Goal: Communication & Community: Participate in discussion

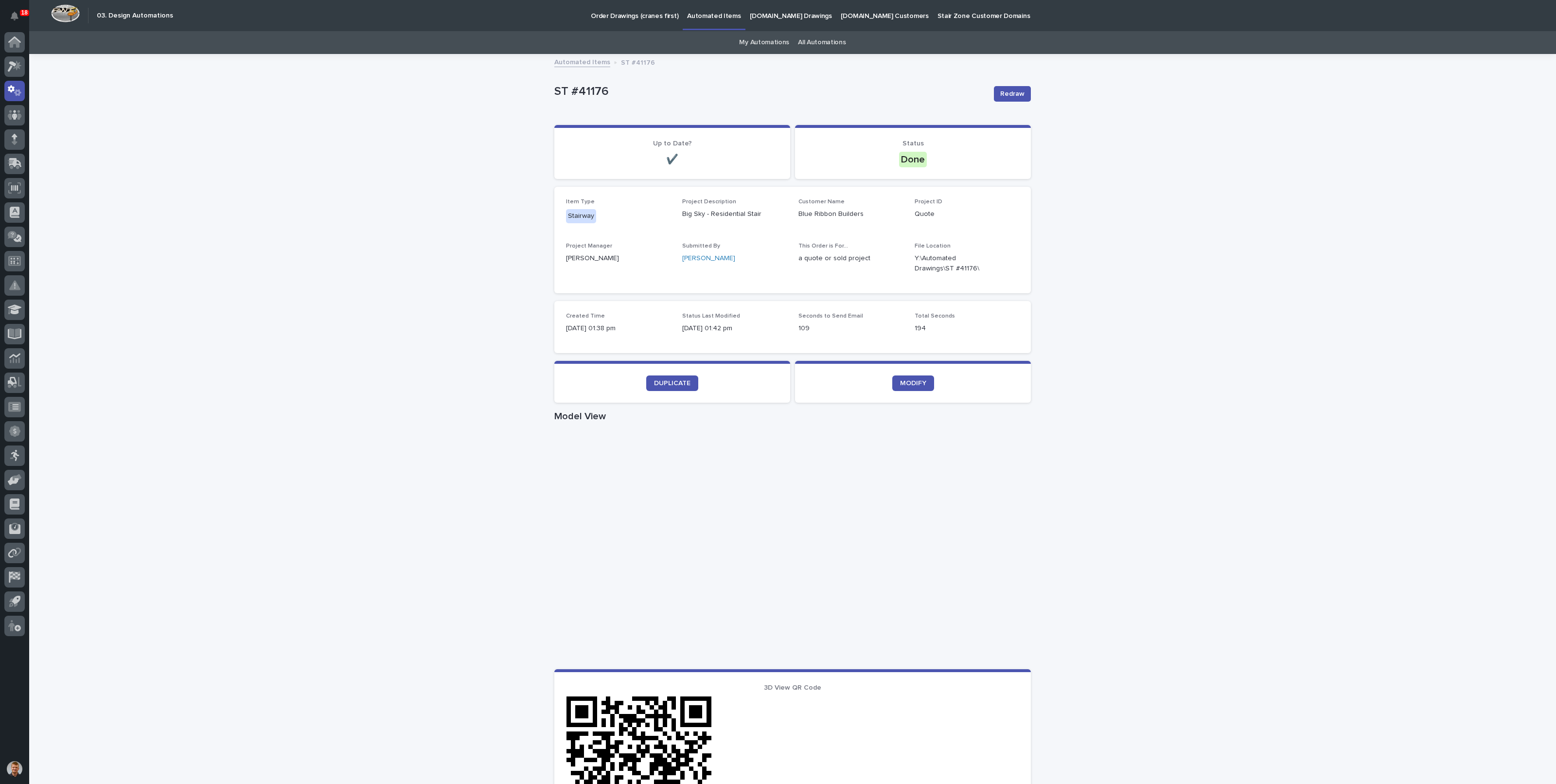
drag, startPoint x: 411, startPoint y: 89, endPoint x: 416, endPoint y: 94, distance: 7.1
click at [411, 89] on div "Loading... Saving… Loading... Saving… ST #41176 Redraw ST #41176 Redraw Sorry, …" at bounding box center [792, 563] width 1527 height 1016
click at [21, 86] on icon at bounding box center [14, 91] width 14 height 11
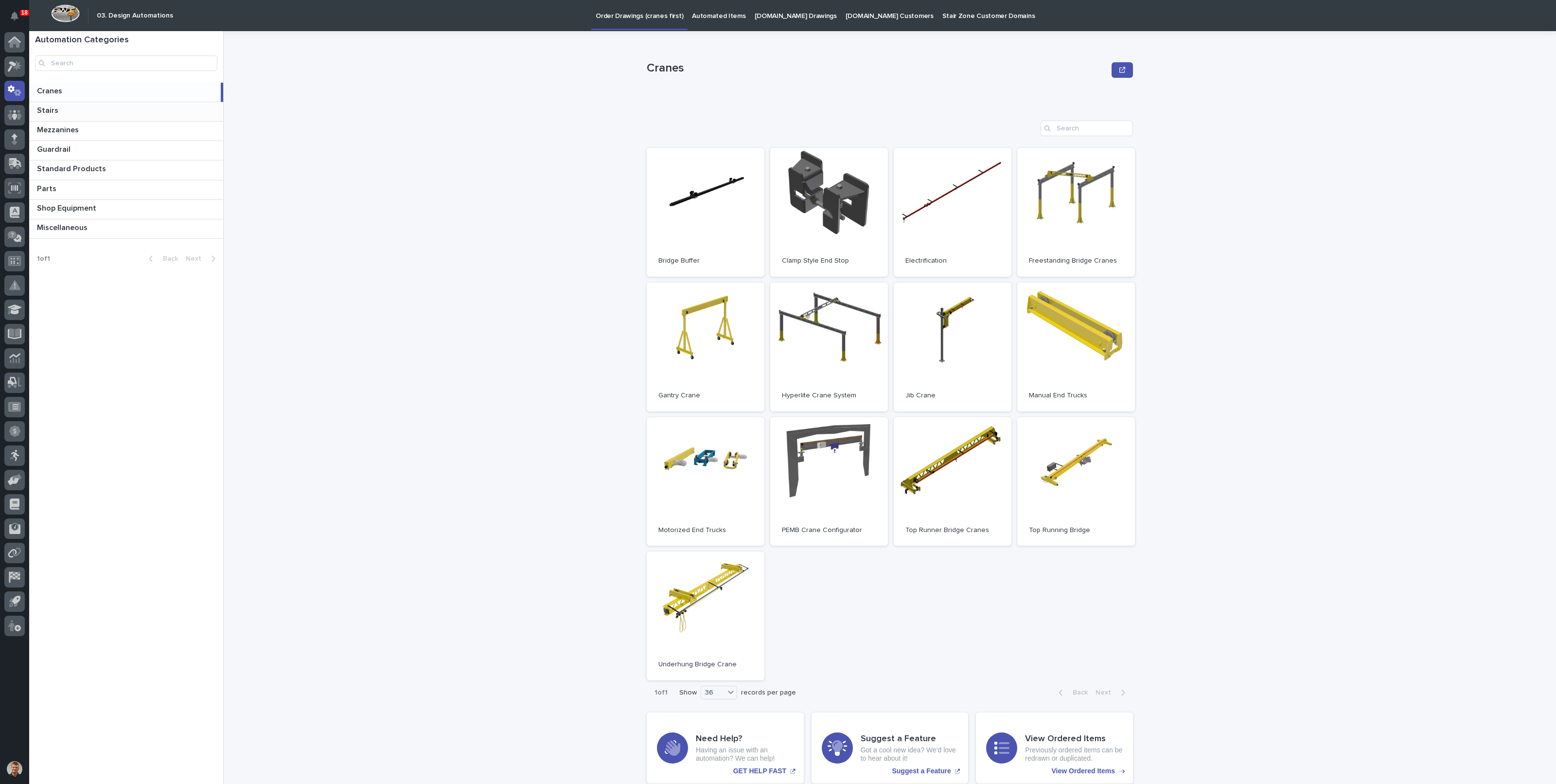
click at [60, 106] on p at bounding box center [128, 110] width 182 height 9
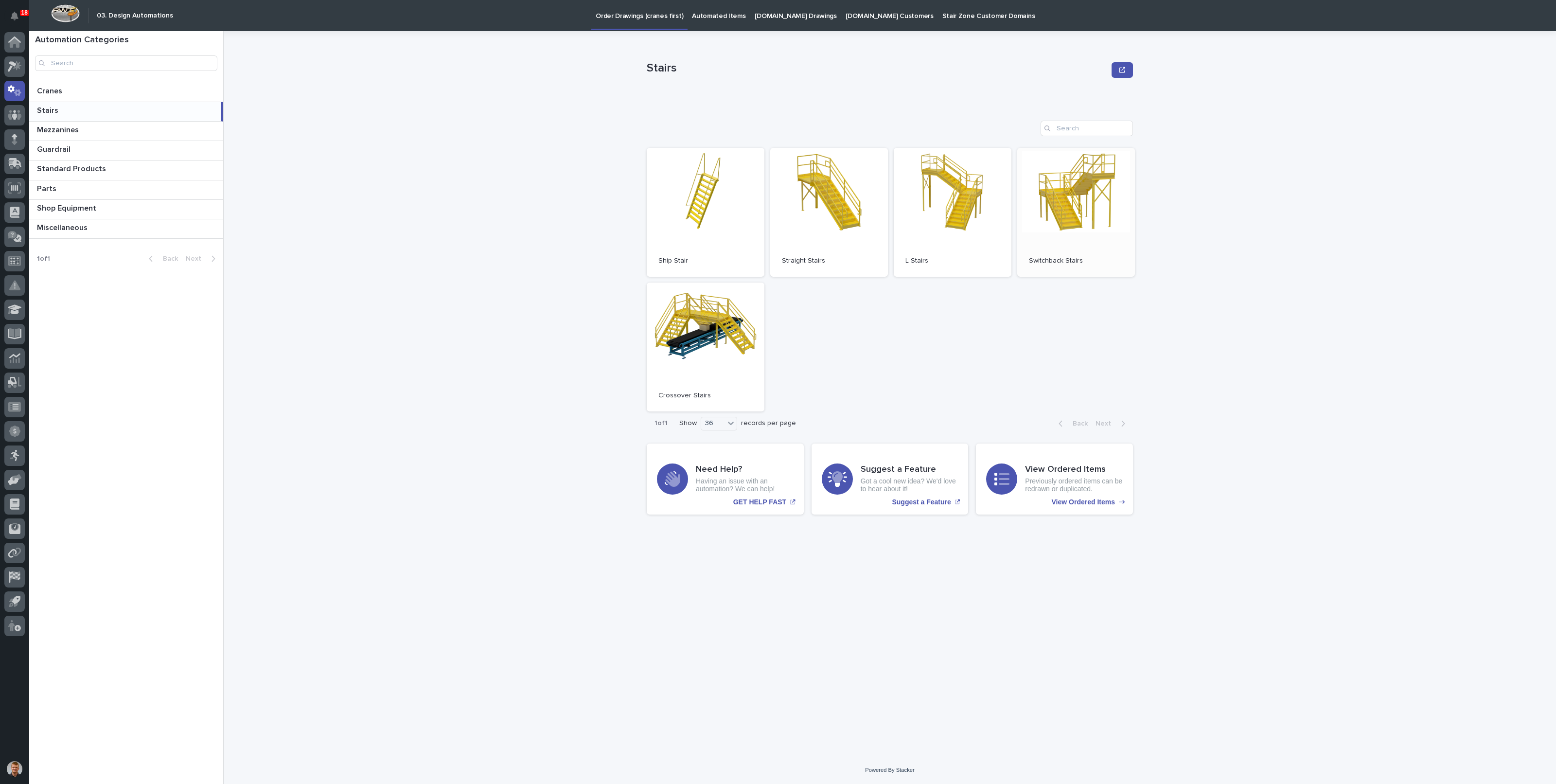
click at [1054, 205] on link "Open" at bounding box center [1076, 212] width 118 height 129
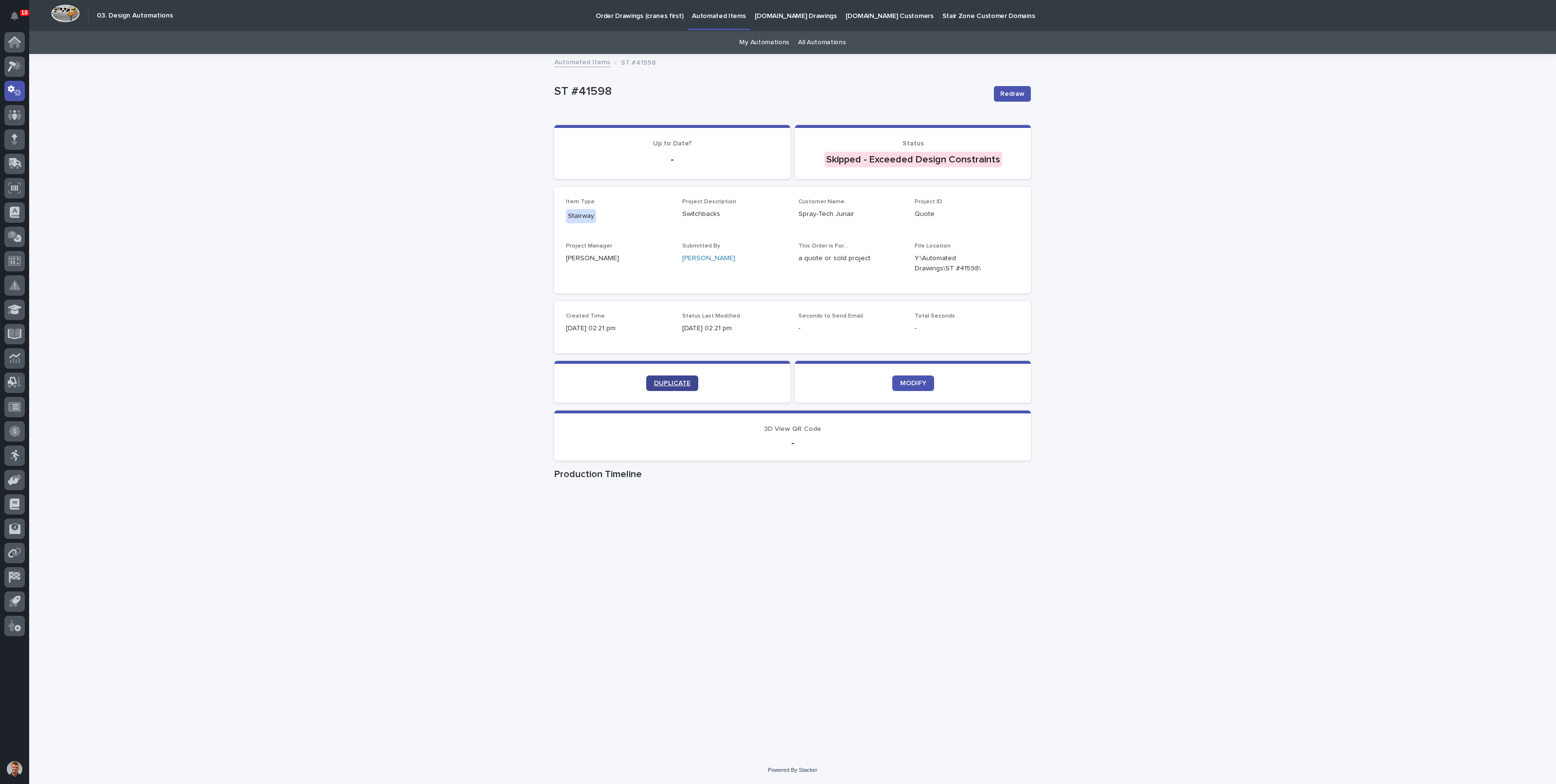
click at [694, 379] on link "DUPLICATE" at bounding box center [672, 383] width 52 height 16
click at [654, 378] on link "DUPLICATE" at bounding box center [672, 383] width 52 height 16
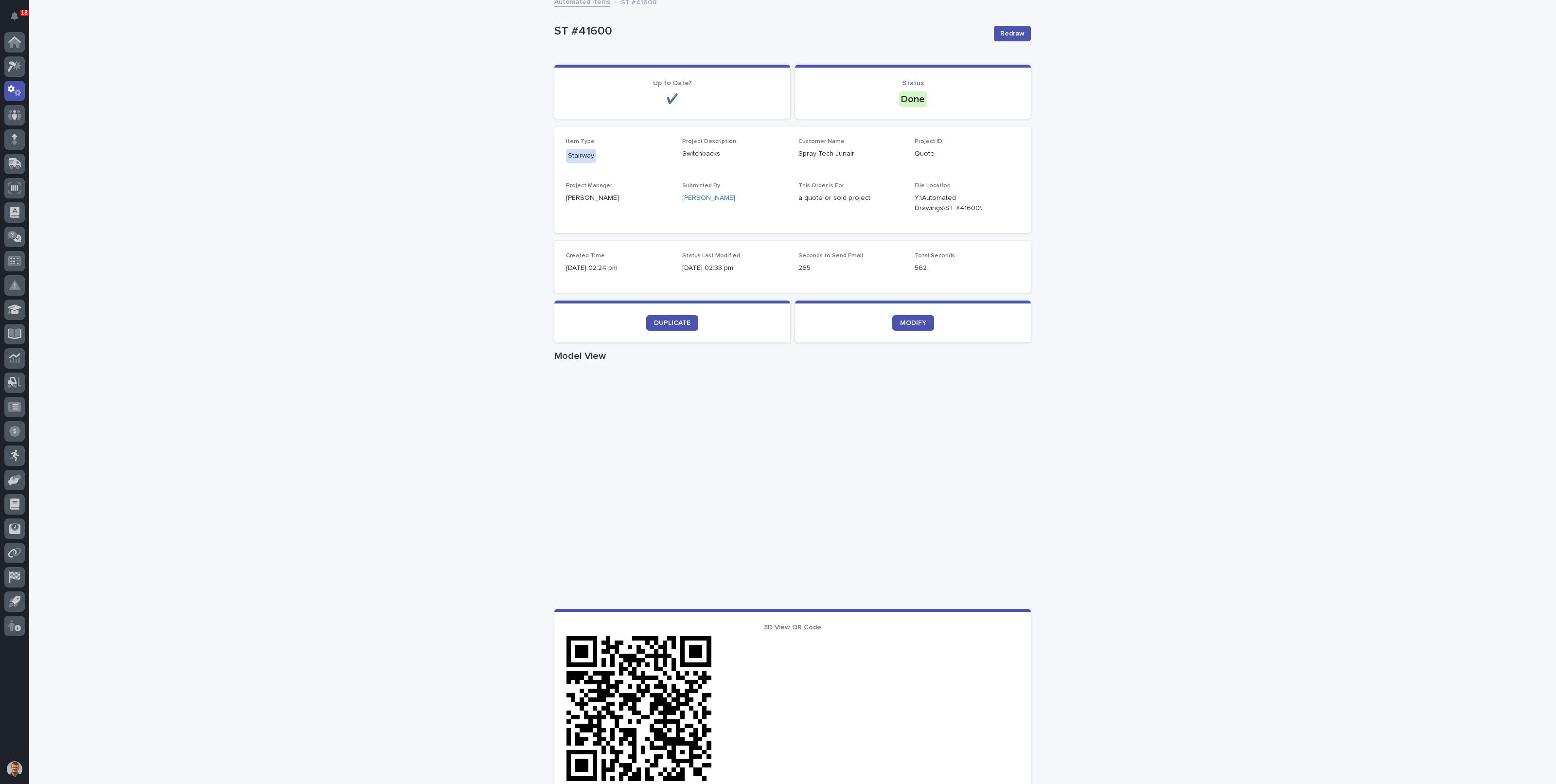
scroll to position [121, 0]
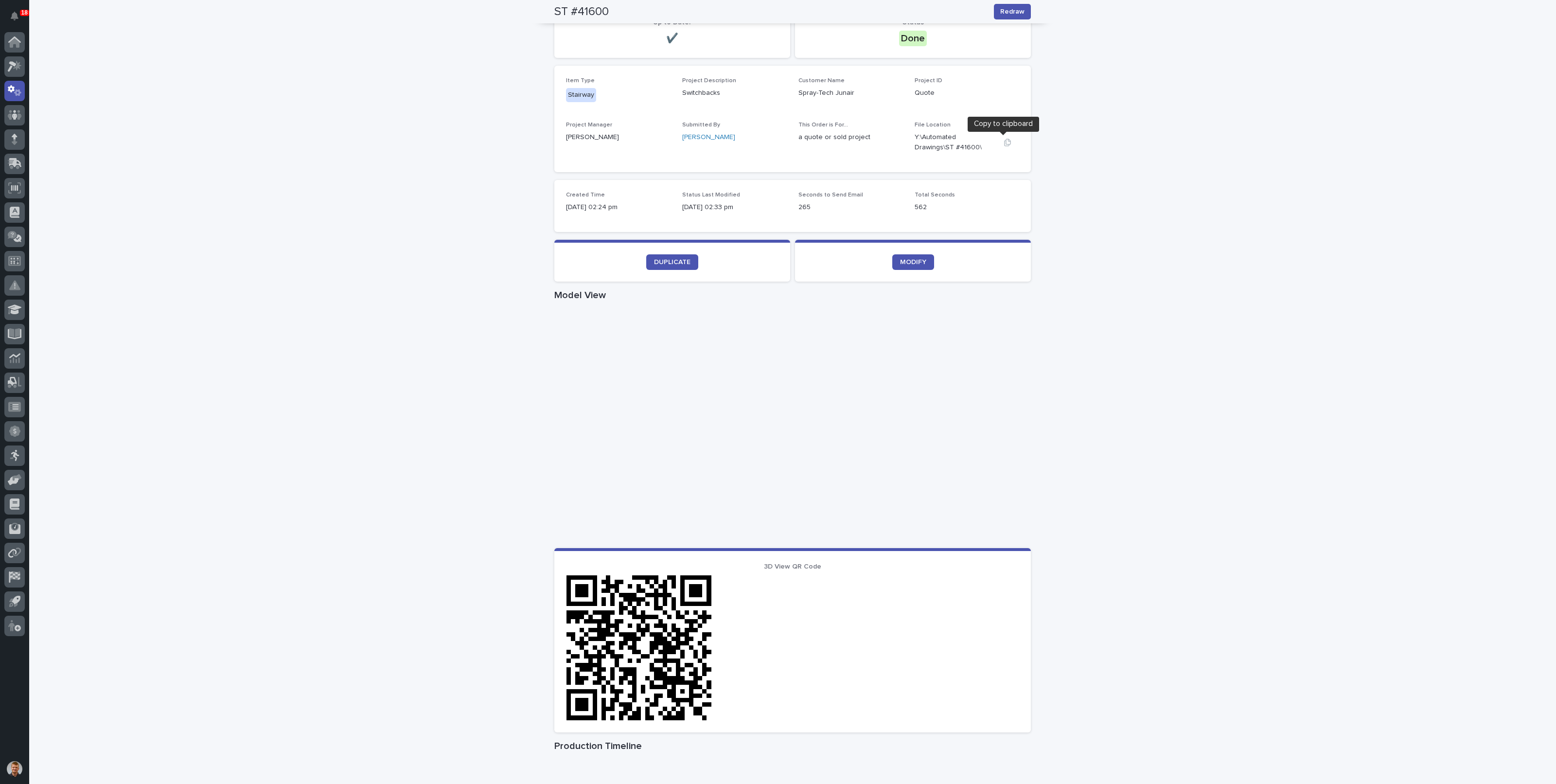
click at [1004, 142] on icon "button" at bounding box center [1008, 142] width 8 height 8
click at [398, 63] on div "Loading... Saving… Loading... Saving… ST #41600 Redraw ST #41600 Redraw Sorry, …" at bounding box center [792, 442] width 1527 height 1016
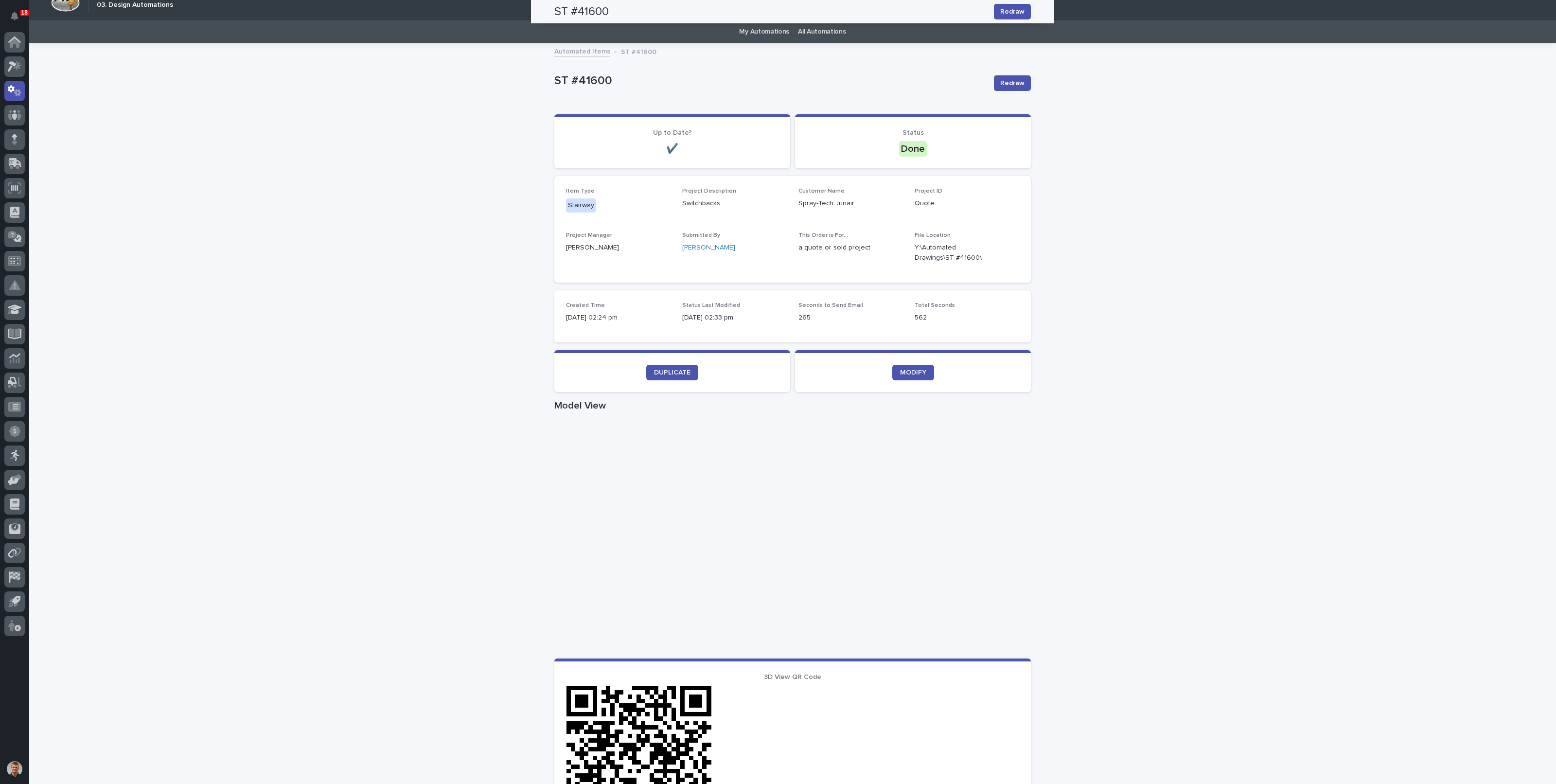
scroll to position [0, 0]
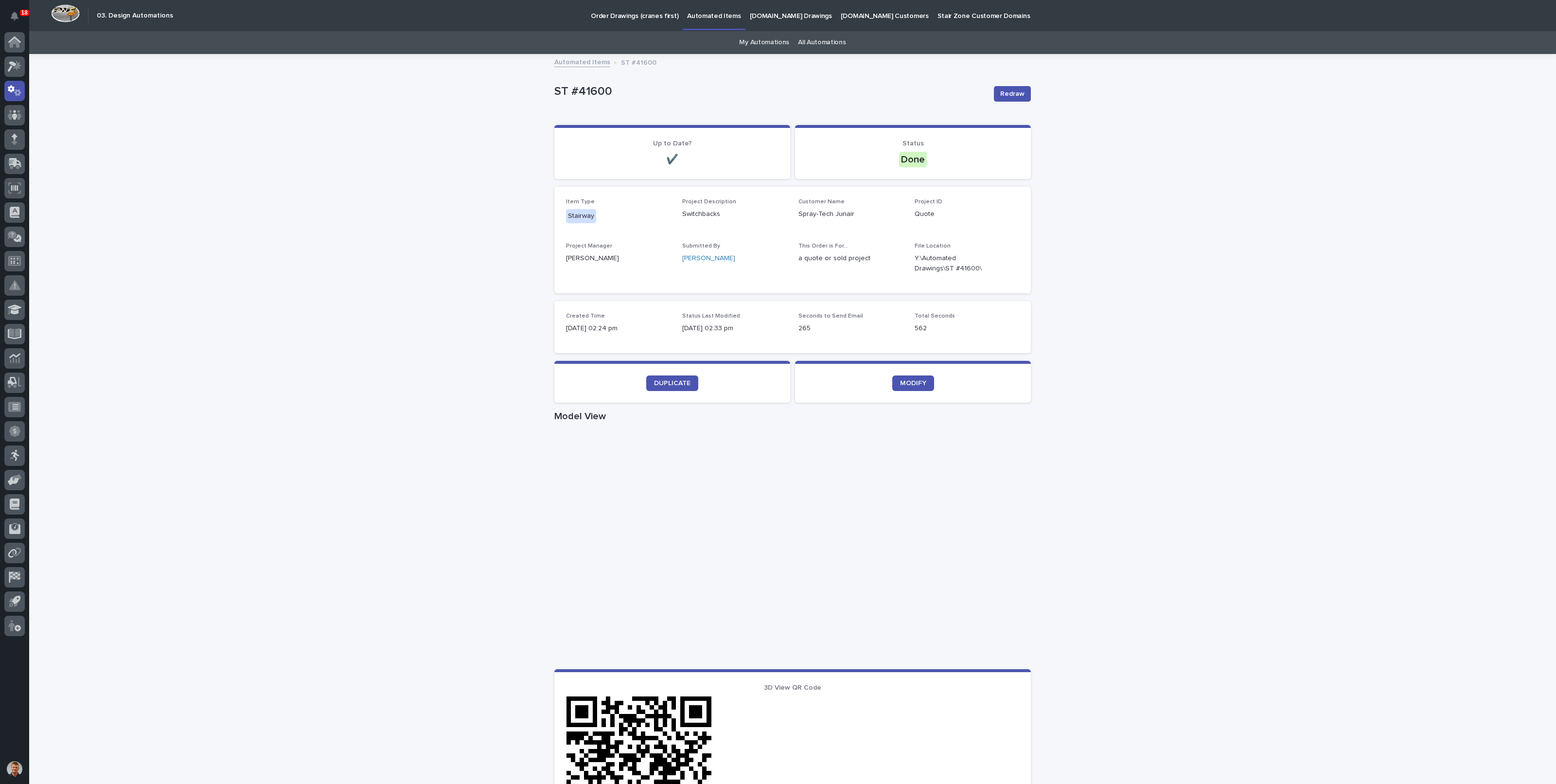
click at [26, 92] on div at bounding box center [14, 336] width 29 height 608
click at [22, 92] on div at bounding box center [14, 91] width 21 height 21
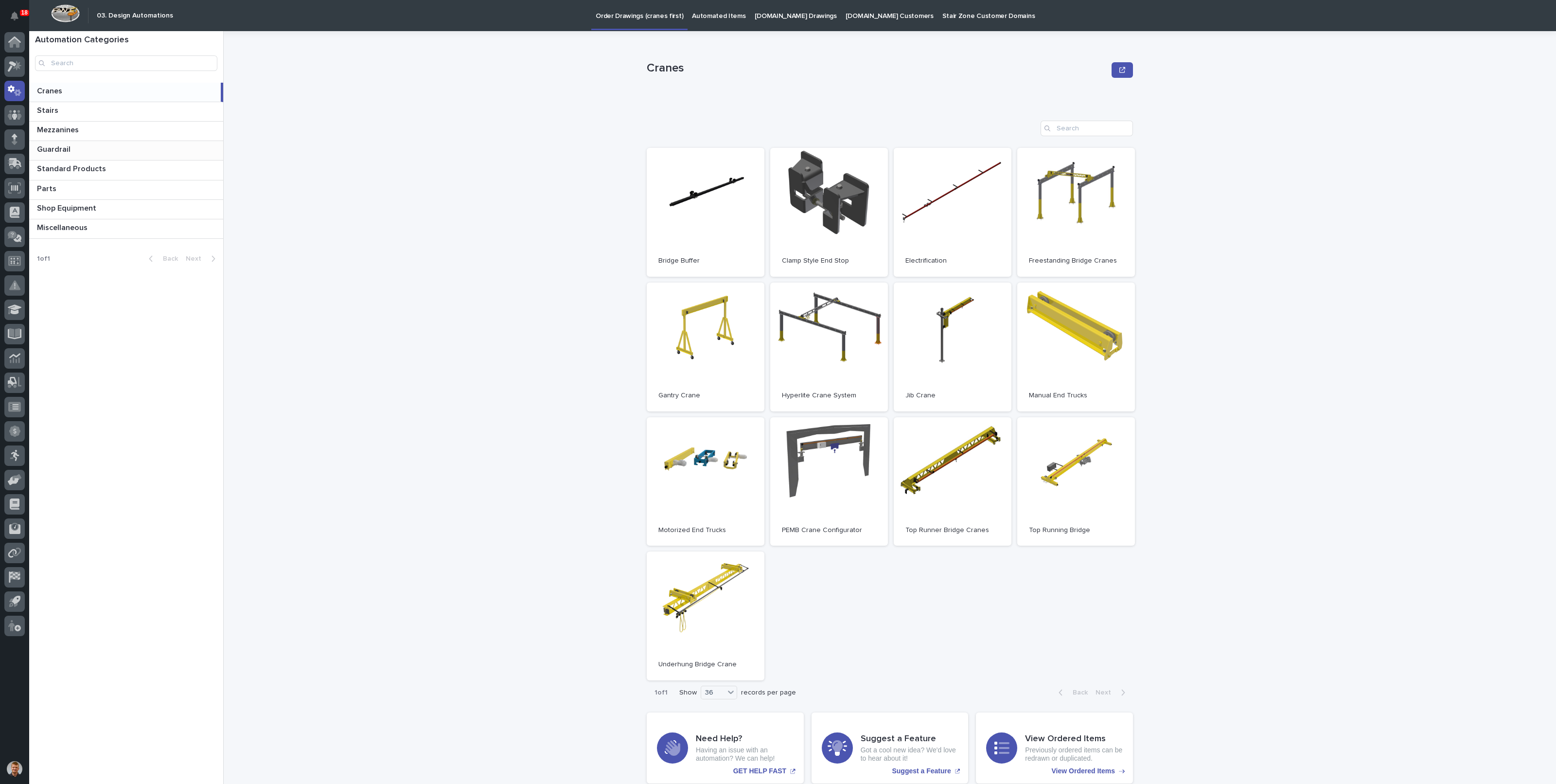
click at [63, 151] on p "Guardrail" at bounding box center [54, 149] width 36 height 11
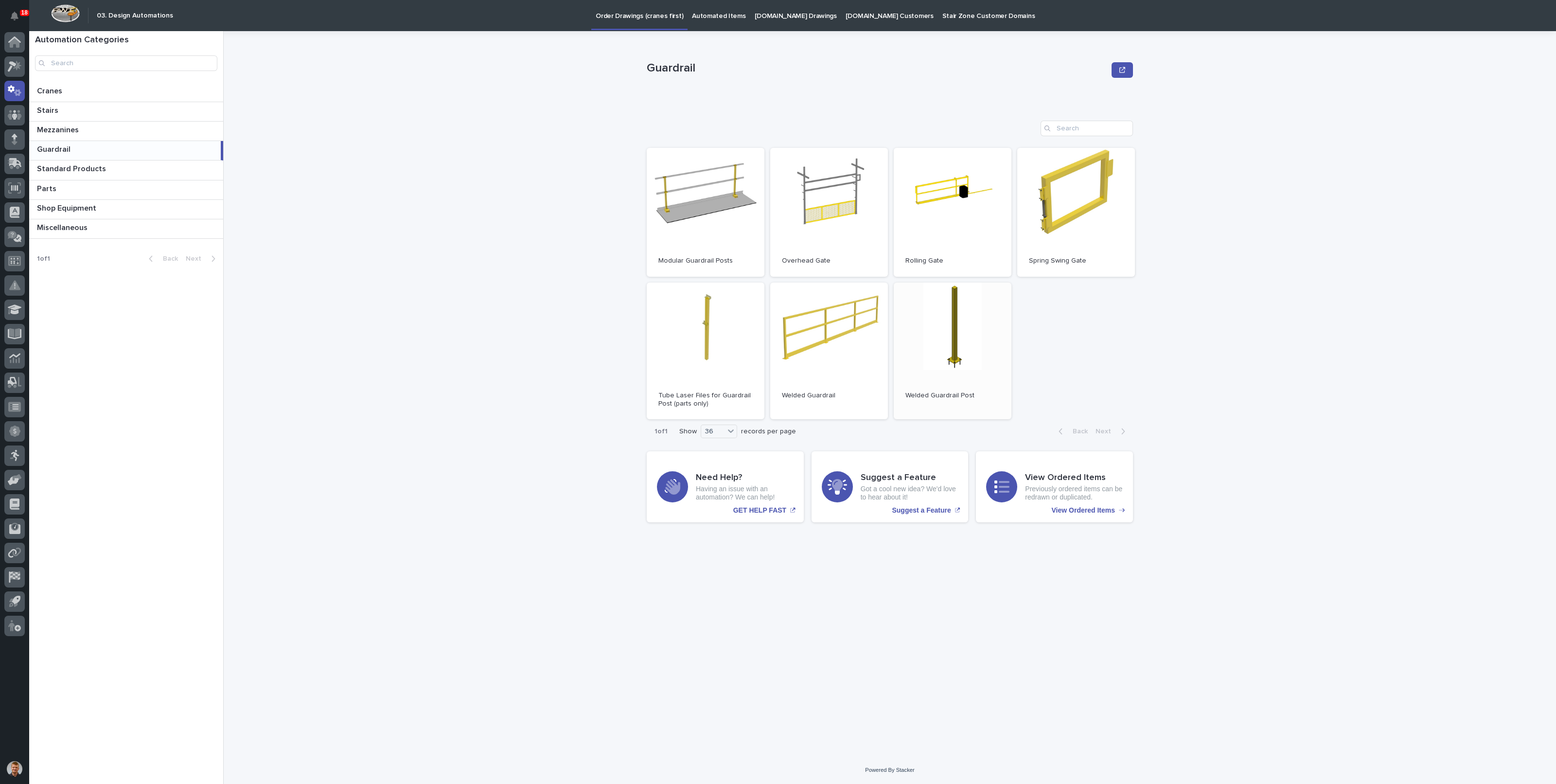
click at [952, 341] on link "Open" at bounding box center [953, 351] width 118 height 137
click at [77, 230] on p "Miscellaneous" at bounding box center [63, 227] width 53 height 11
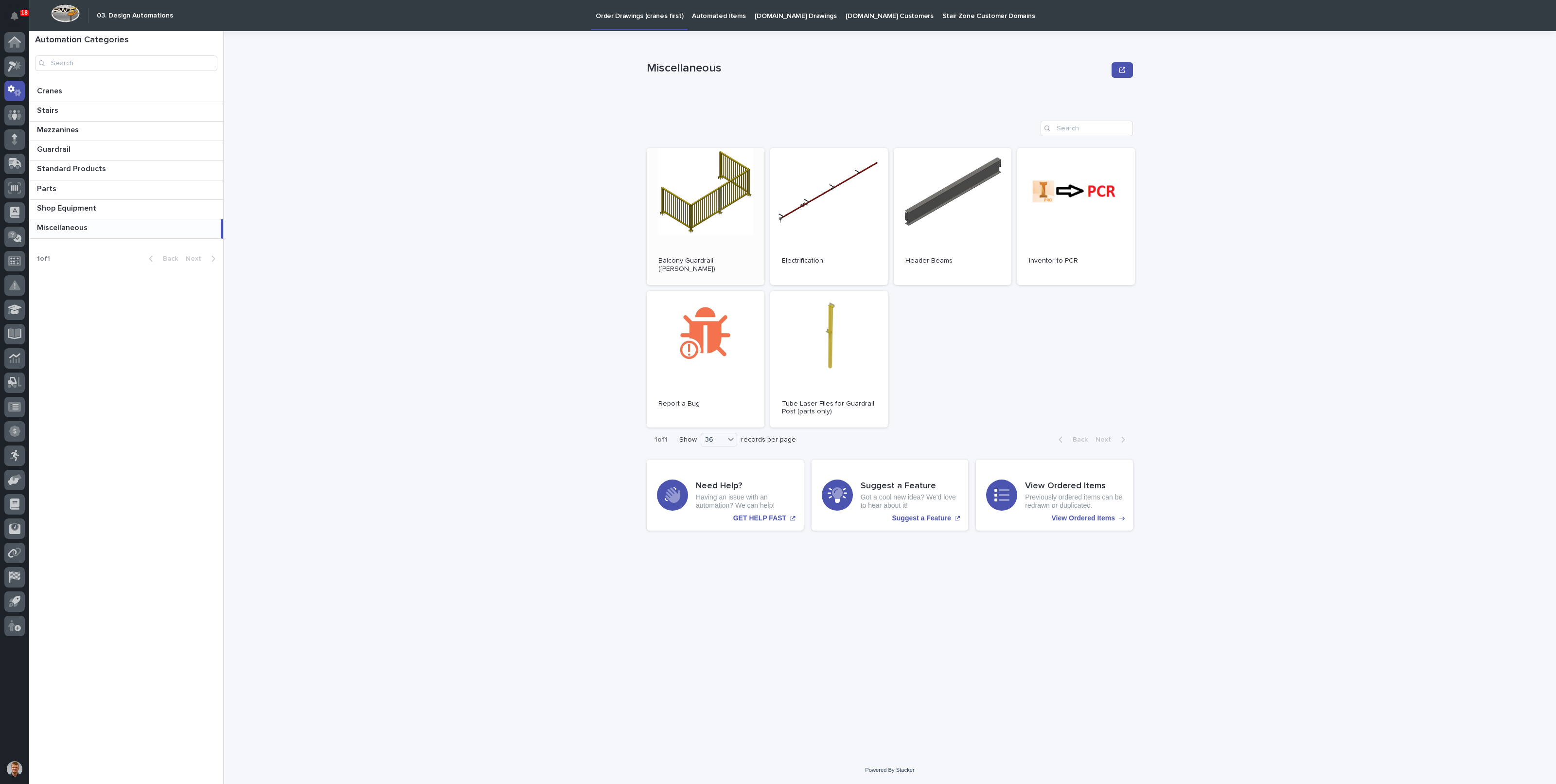
click at [693, 200] on link "Open" at bounding box center [706, 216] width 118 height 137
click at [1278, 193] on div "Miscellaneous Miscellaneous Sorry, there was an error saving your record. Pleas…" at bounding box center [896, 408] width 1320 height 753
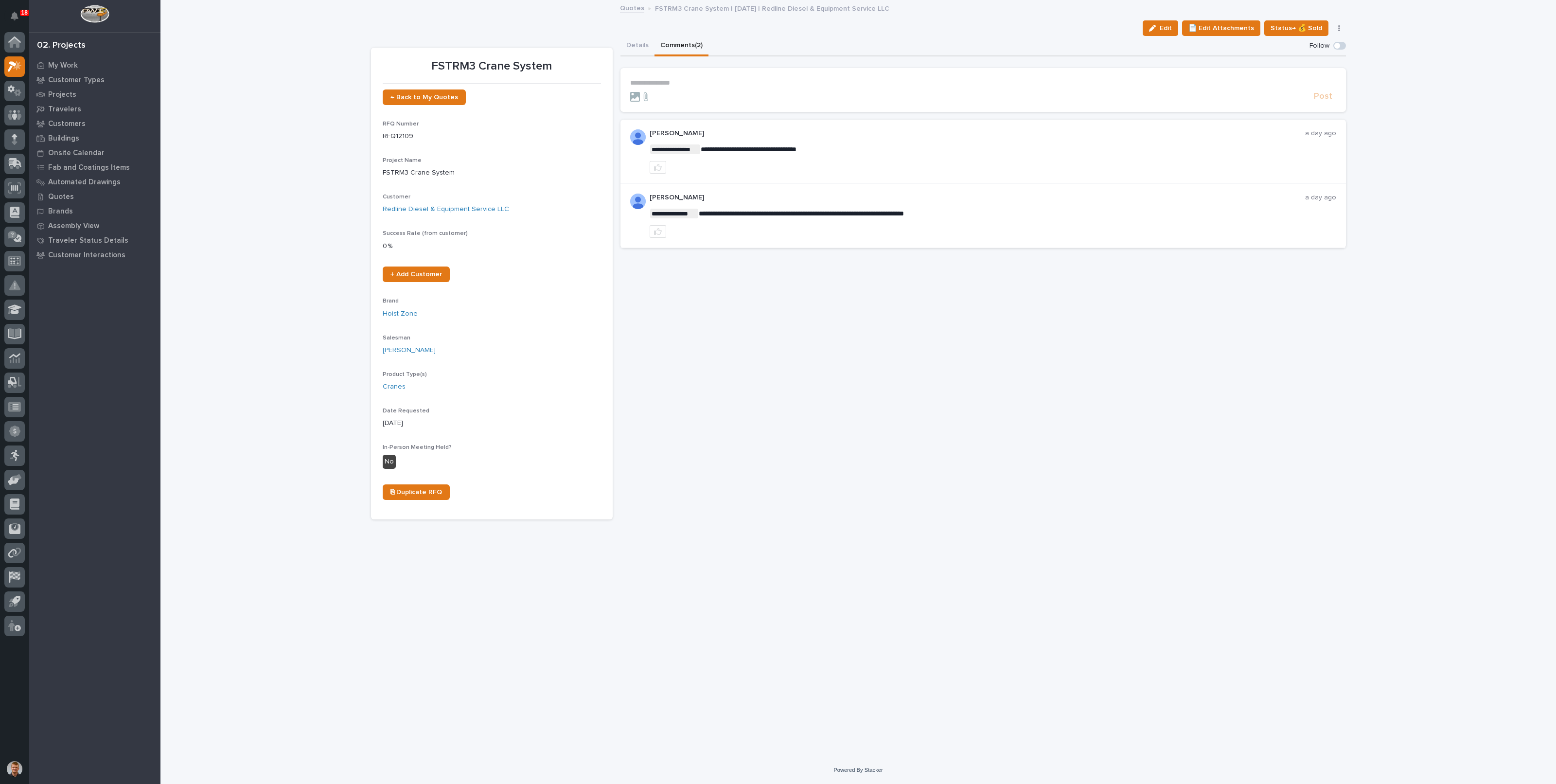
click at [688, 76] on section "**********" at bounding box center [983, 90] width 725 height 43
click at [687, 86] on p "**********" at bounding box center [983, 83] width 706 height 8
click at [656, 98] on span "Leighton Yoder" at bounding box center [660, 96] width 54 height 7
click at [722, 85] on p "**********" at bounding box center [983, 83] width 706 height 10
click at [1317, 100] on span "Post" at bounding box center [1323, 101] width 19 height 11
